Goal: Task Accomplishment & Management: Use online tool/utility

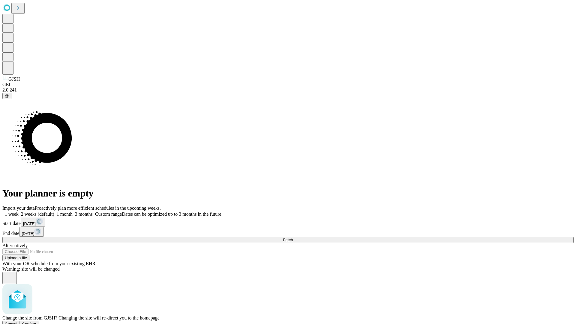
click at [36, 322] on span "Confirm" at bounding box center [29, 324] width 14 height 5
click at [19, 212] on label "1 week" at bounding box center [10, 214] width 16 height 5
click at [293, 238] on span "Fetch" at bounding box center [288, 240] width 10 height 5
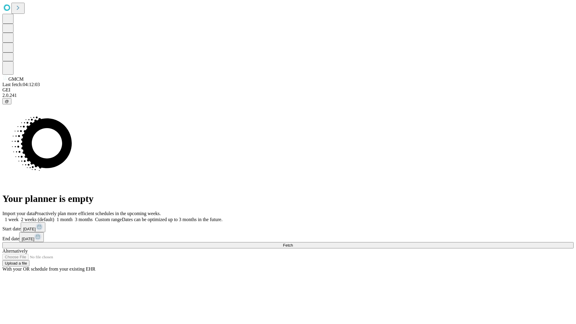
click at [19, 217] on label "1 week" at bounding box center [10, 219] width 16 height 5
click at [293, 243] on span "Fetch" at bounding box center [288, 245] width 10 height 5
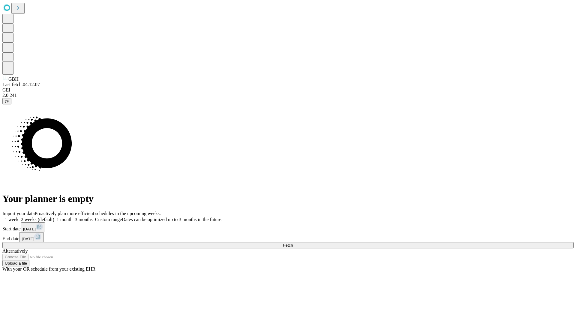
click at [19, 217] on label "1 week" at bounding box center [10, 219] width 16 height 5
click at [293, 243] on span "Fetch" at bounding box center [288, 245] width 10 height 5
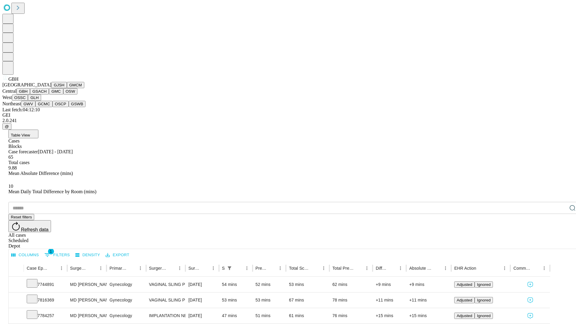
click at [47, 95] on button "GSACH" at bounding box center [39, 91] width 19 height 6
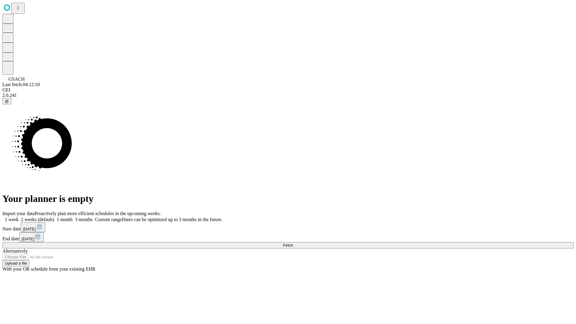
click at [19, 217] on label "1 week" at bounding box center [10, 219] width 16 height 5
click at [293, 243] on span "Fetch" at bounding box center [288, 245] width 10 height 5
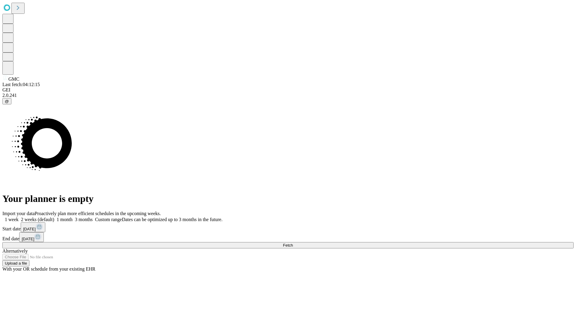
click at [19, 217] on label "1 week" at bounding box center [10, 219] width 16 height 5
click at [293, 243] on span "Fetch" at bounding box center [288, 245] width 10 height 5
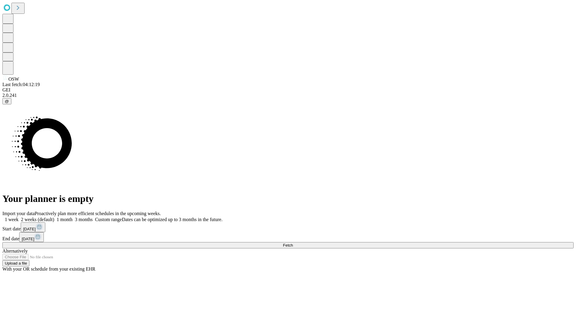
click at [293, 243] on span "Fetch" at bounding box center [288, 245] width 10 height 5
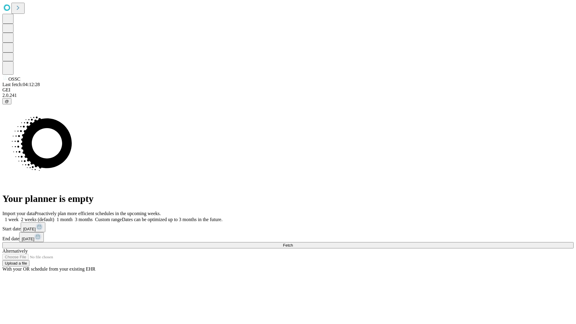
click at [19, 217] on label "1 week" at bounding box center [10, 219] width 16 height 5
click at [293, 243] on span "Fetch" at bounding box center [288, 245] width 10 height 5
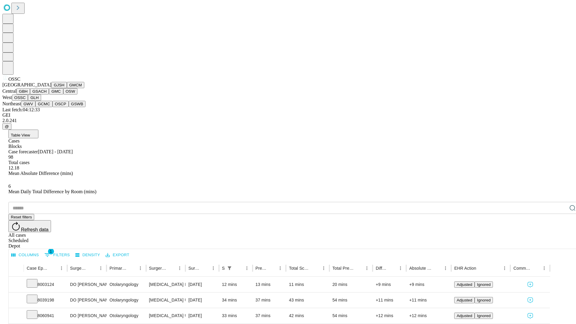
click at [41, 101] on button "GLH" at bounding box center [34, 98] width 13 height 6
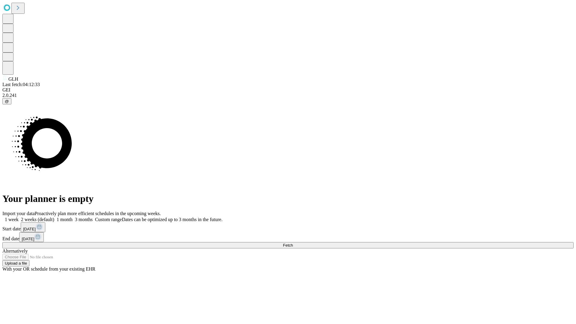
click at [19, 217] on label "1 week" at bounding box center [10, 219] width 16 height 5
click at [293, 243] on span "Fetch" at bounding box center [288, 245] width 10 height 5
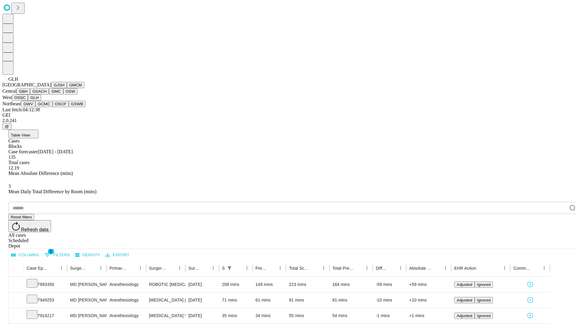
click at [35, 107] on button "GWV" at bounding box center [28, 104] width 14 height 6
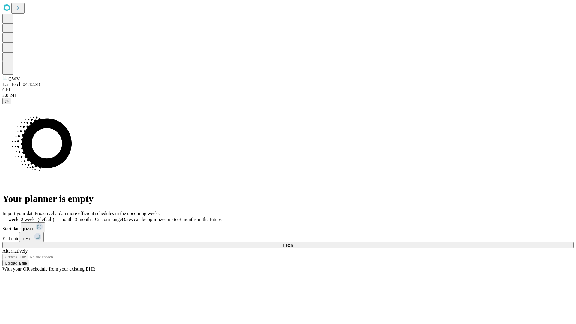
click at [19, 217] on label "1 week" at bounding box center [10, 219] width 16 height 5
click at [293, 243] on span "Fetch" at bounding box center [288, 245] width 10 height 5
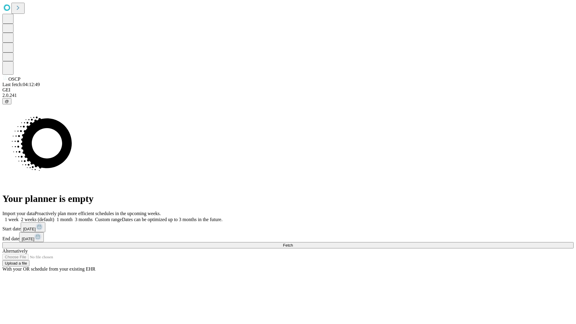
click at [19, 217] on label "1 week" at bounding box center [10, 219] width 16 height 5
click at [293, 243] on span "Fetch" at bounding box center [288, 245] width 10 height 5
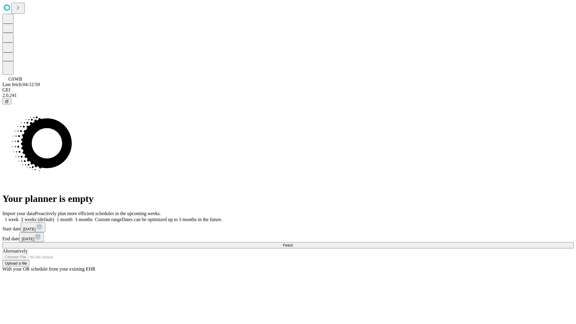
click at [293, 243] on span "Fetch" at bounding box center [288, 245] width 10 height 5
